Goal: Task Accomplishment & Management: Use online tool/utility

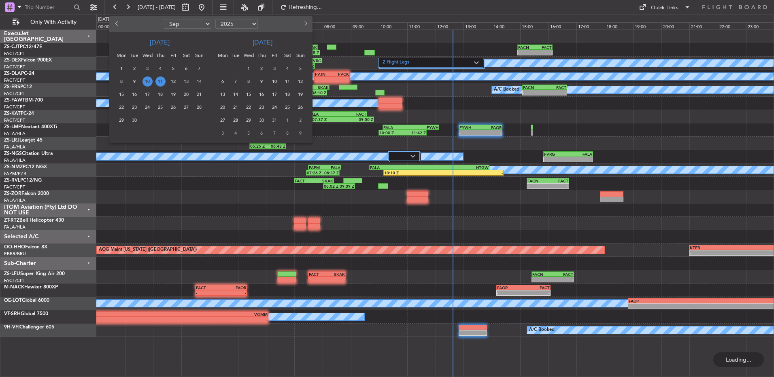
select select "9"
select select "2025"
click at [198, 91] on span "21" at bounding box center [199, 94] width 10 height 10
click at [200, 92] on span "21" at bounding box center [199, 94] width 10 height 10
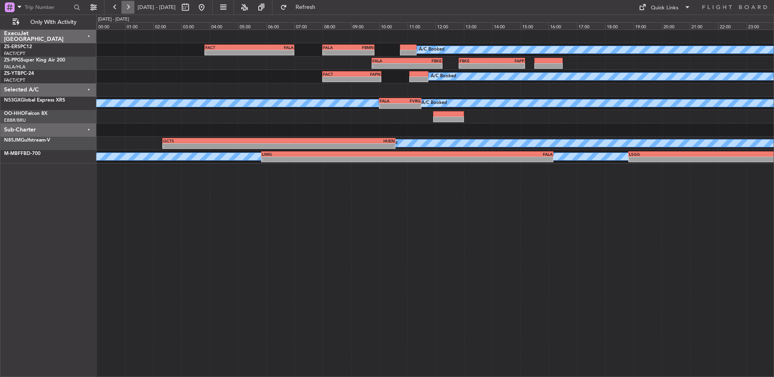
click at [128, 10] on button at bounding box center [127, 7] width 13 height 13
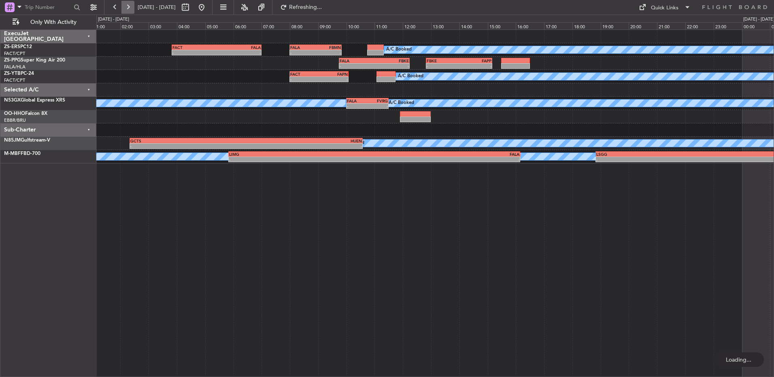
click at [128, 10] on button at bounding box center [127, 7] width 13 height 13
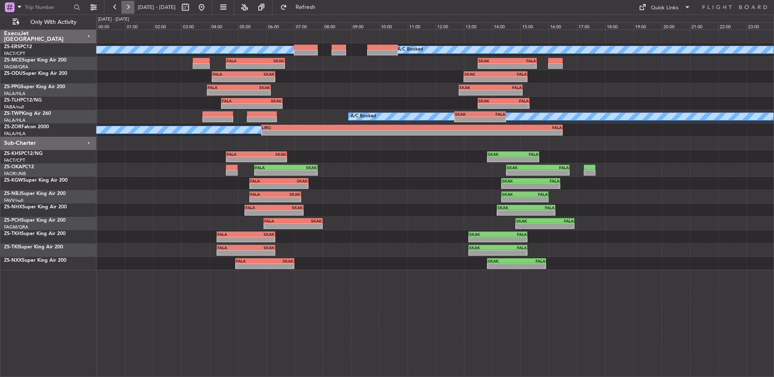
click at [128, 3] on button at bounding box center [127, 7] width 13 height 13
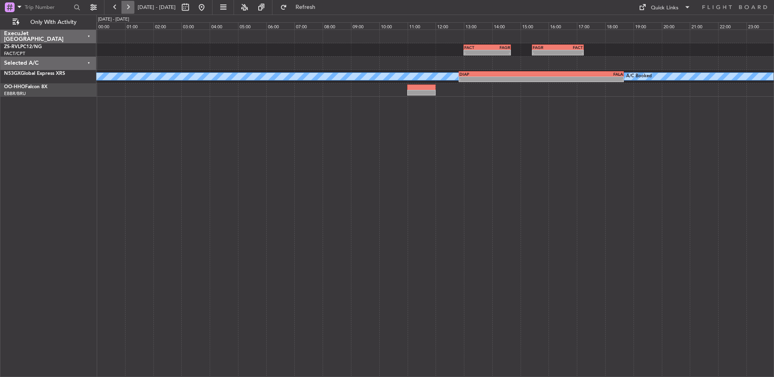
click at [128, 3] on button at bounding box center [127, 7] width 13 height 13
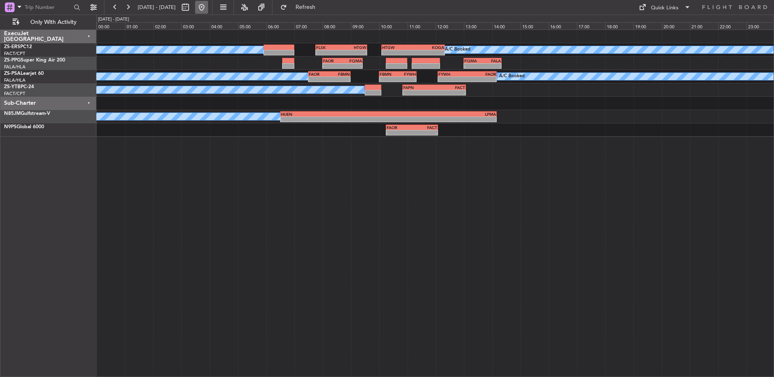
click at [208, 10] on button at bounding box center [201, 7] width 13 height 13
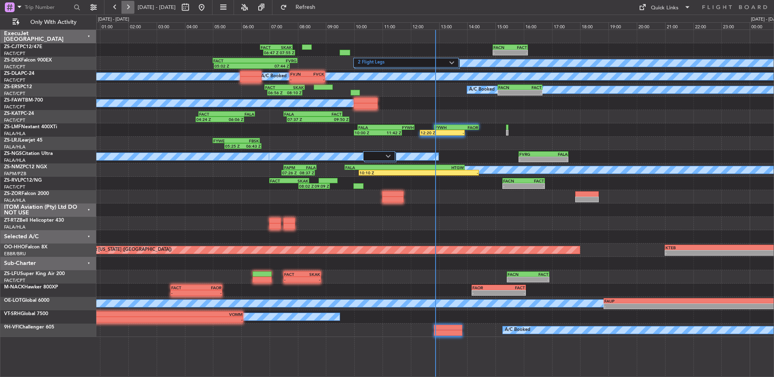
click at [131, 11] on button at bounding box center [127, 7] width 13 height 13
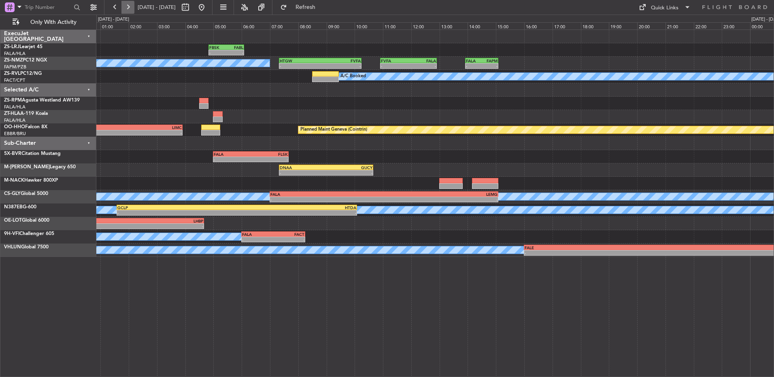
click at [126, 13] on button at bounding box center [127, 7] width 13 height 13
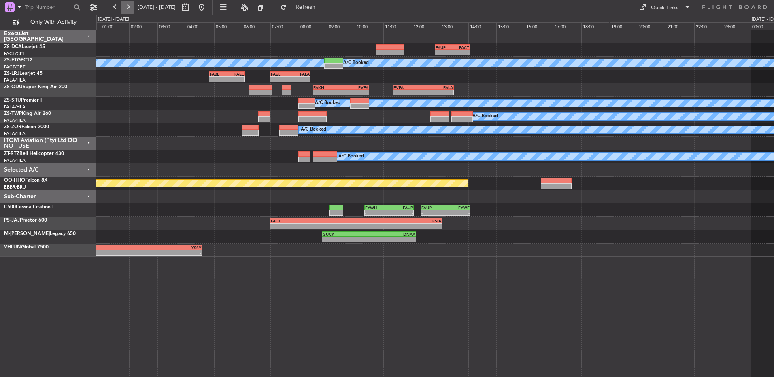
click at [126, 13] on button at bounding box center [127, 7] width 13 height 13
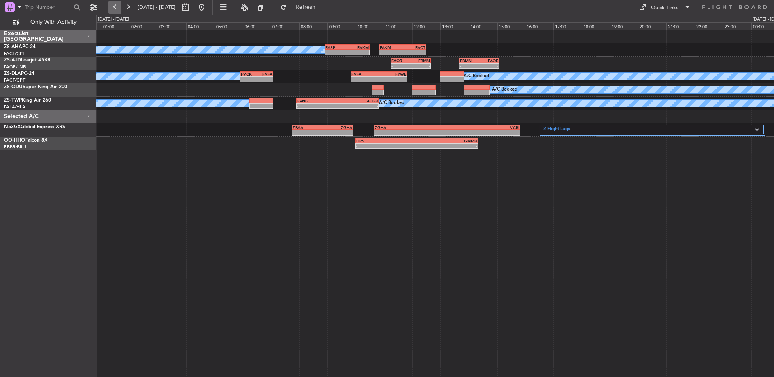
click at [115, 9] on button at bounding box center [115, 7] width 13 height 13
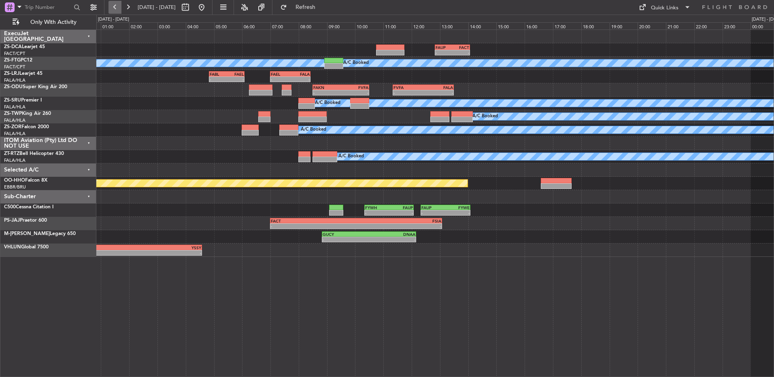
click at [119, 6] on button at bounding box center [115, 7] width 13 height 13
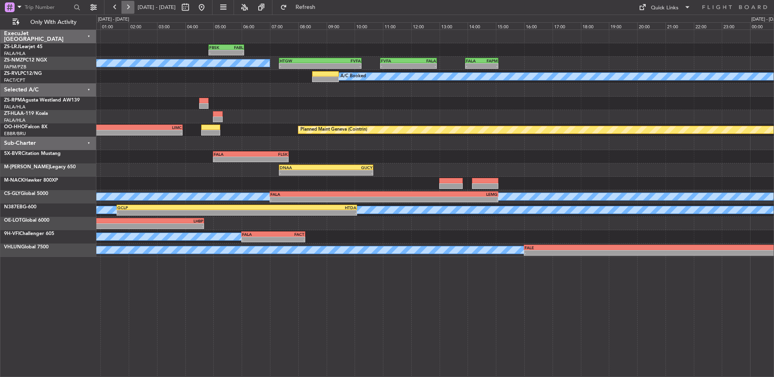
click at [126, 11] on button at bounding box center [127, 7] width 13 height 13
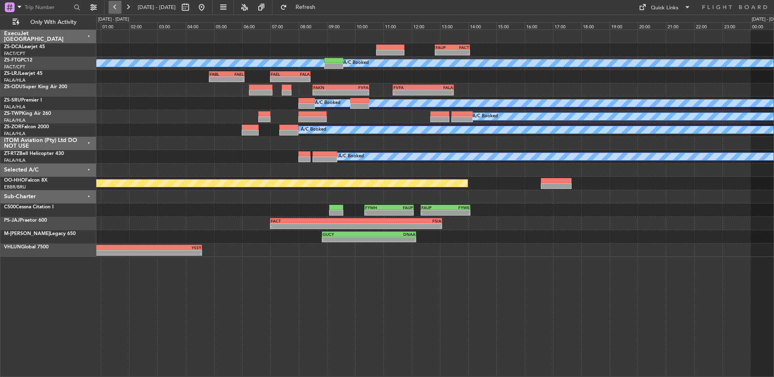
click at [115, 2] on button at bounding box center [115, 7] width 13 height 13
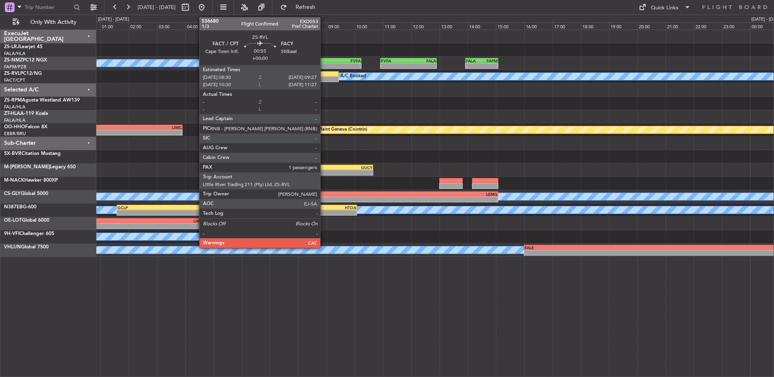
click at [324, 77] on div at bounding box center [325, 80] width 27 height 6
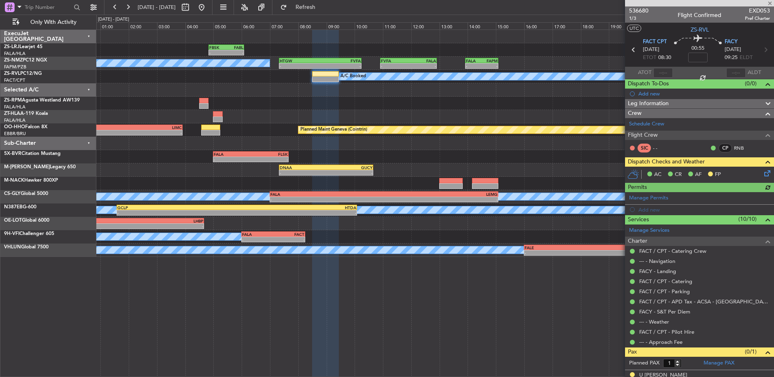
click at [763, 172] on icon at bounding box center [766, 172] width 6 height 6
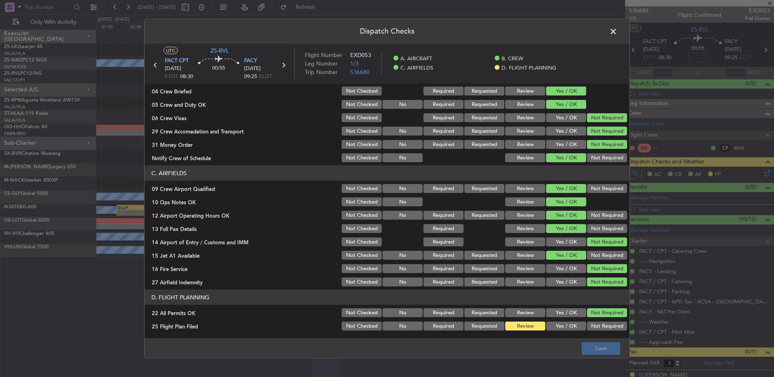
scroll to position [114, 0]
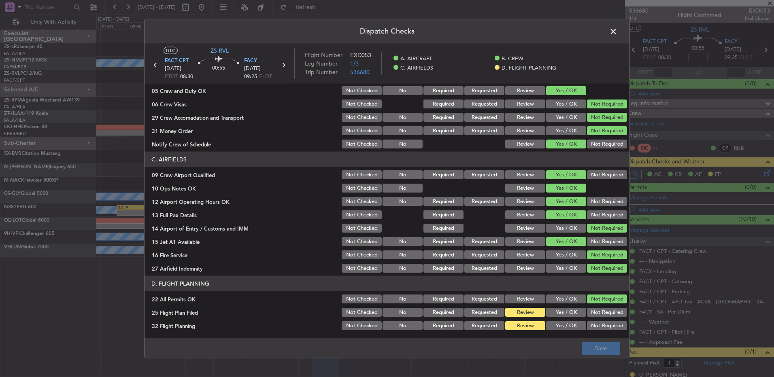
click at [546, 309] on button "Yes / OK" at bounding box center [566, 312] width 40 height 9
click at [561, 326] on button "Yes / OK" at bounding box center [566, 325] width 40 height 9
click at [606, 344] on button "Save" at bounding box center [601, 348] width 38 height 13
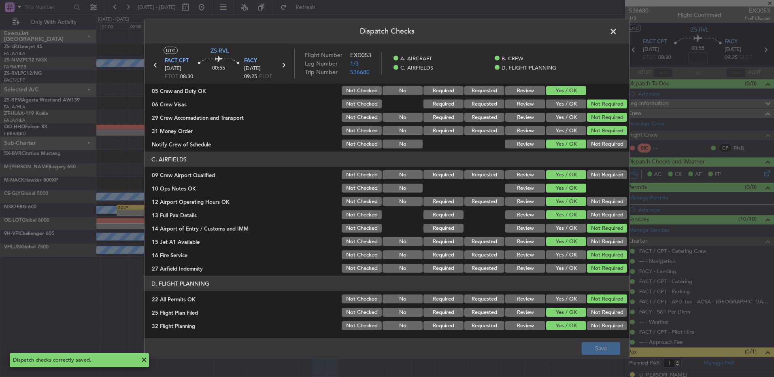
click at [617, 29] on span at bounding box center [617, 34] width 0 height 16
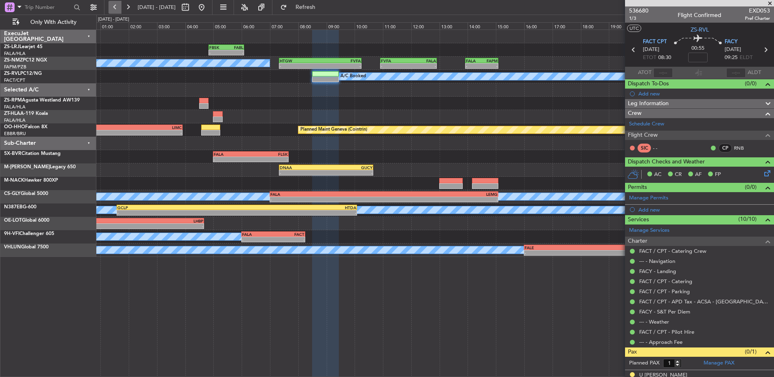
click at [110, 8] on button at bounding box center [115, 7] width 13 height 13
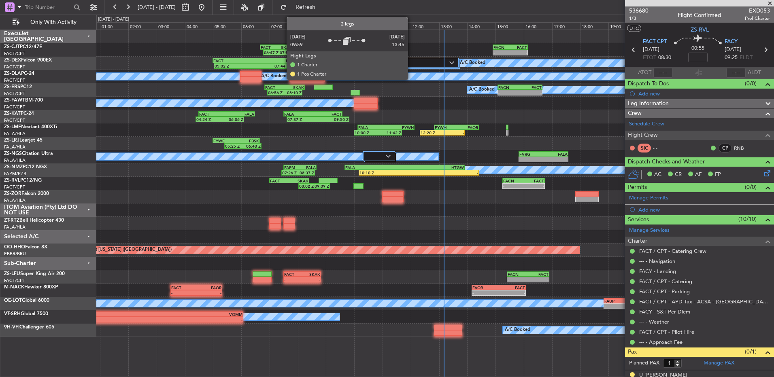
click at [411, 60] on label "2 Flight Legs" at bounding box center [403, 63] width 91 height 7
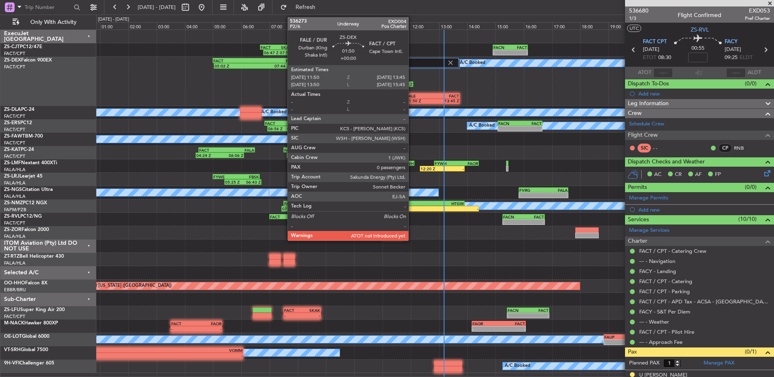
click at [412, 95] on div "FALE" at bounding box center [419, 96] width 26 height 5
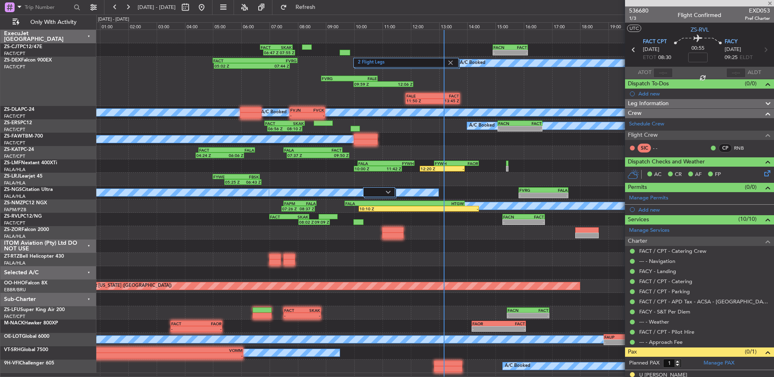
type input "0"
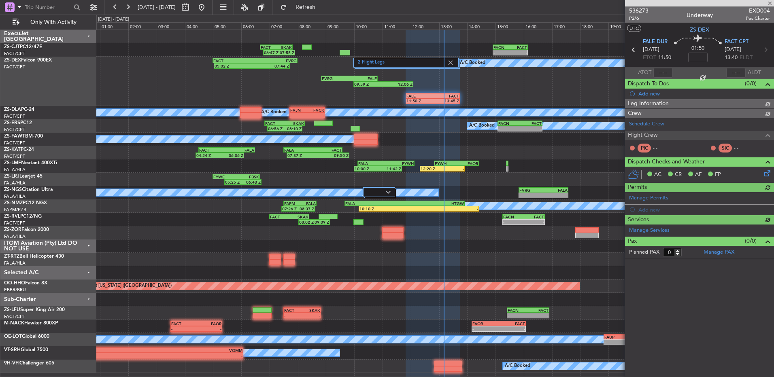
click at [665, 73] on div at bounding box center [662, 73] width 19 height 10
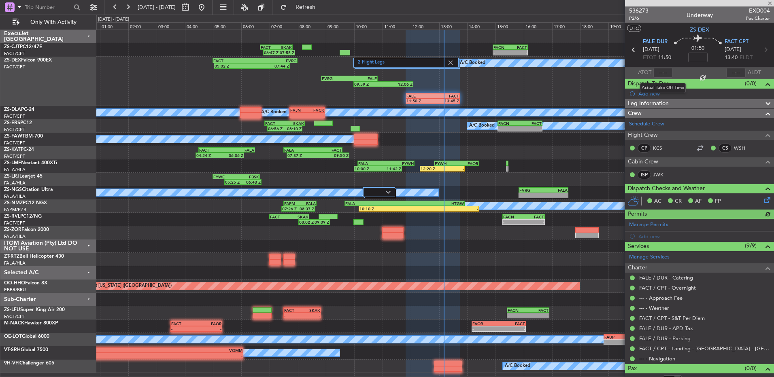
click at [665, 72] on div at bounding box center [662, 73] width 19 height 10
click at [664, 72] on input "text" at bounding box center [662, 73] width 19 height 10
type input "13:09"
